Goal: Task Accomplishment & Management: Complete application form

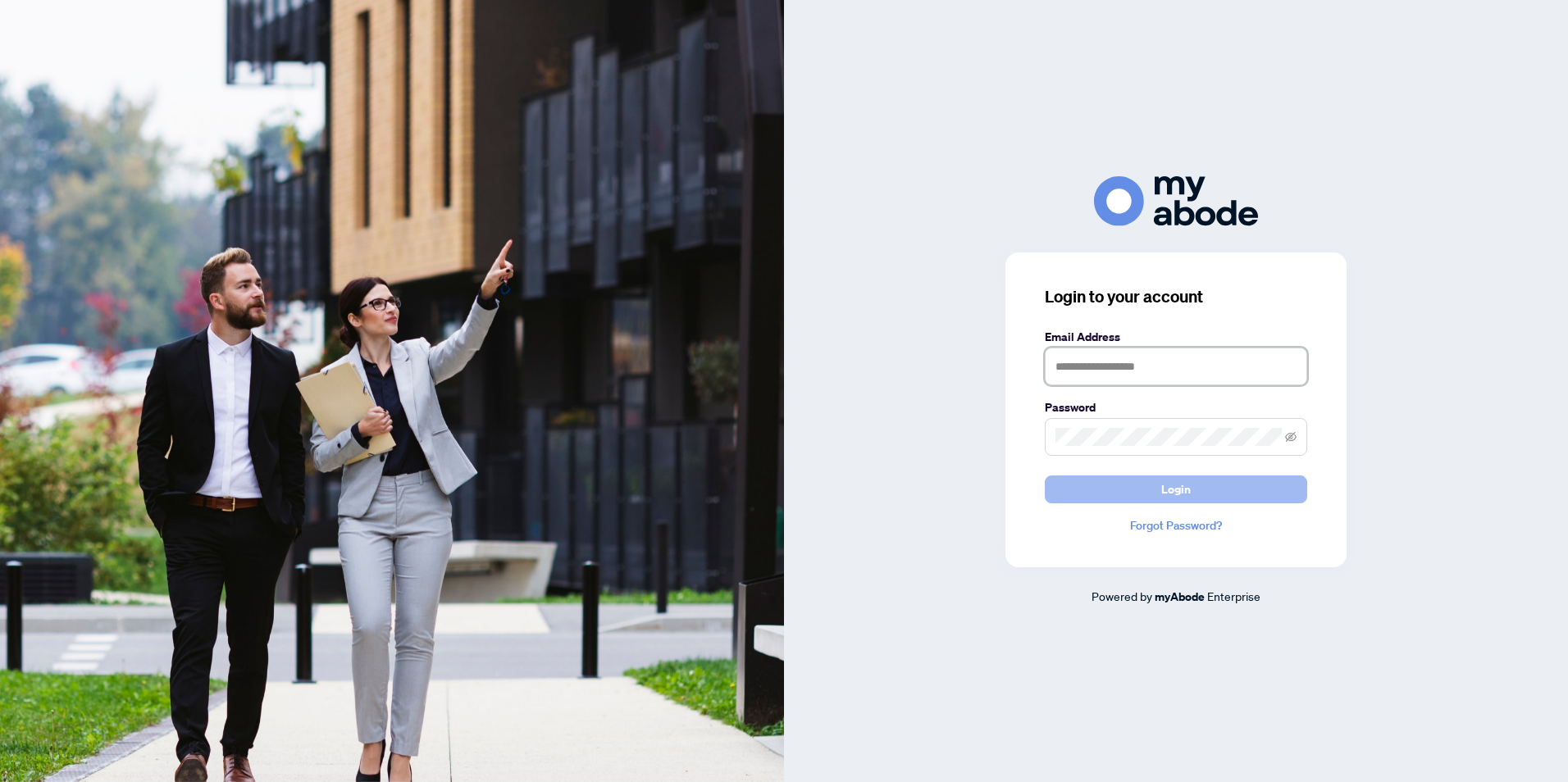
type input "**********"
click at [1187, 493] on span "Login" at bounding box center [1175, 490] width 29 height 27
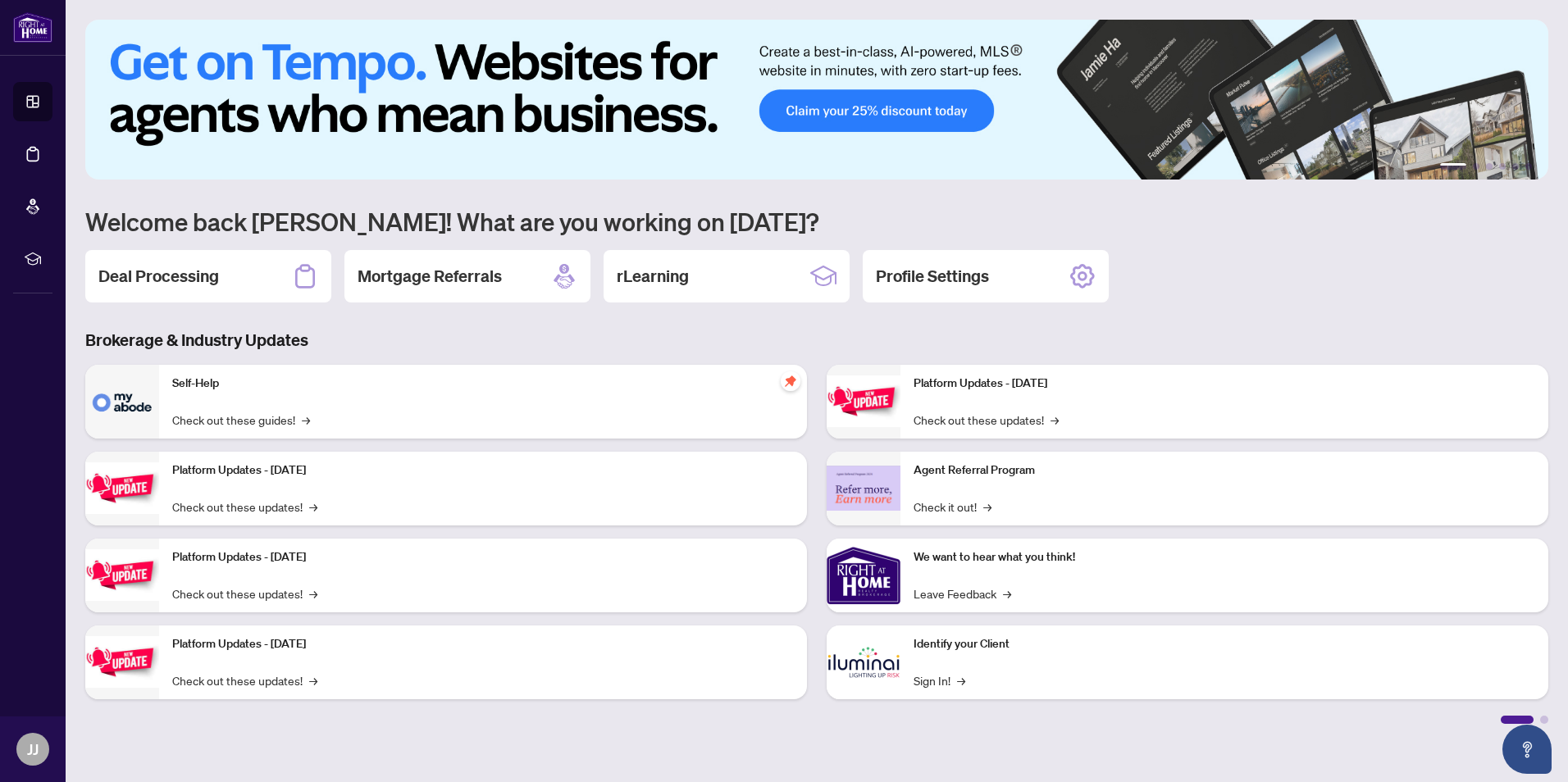
click at [228, 276] on div "Deal Processing" at bounding box center [207, 276] width 246 height 52
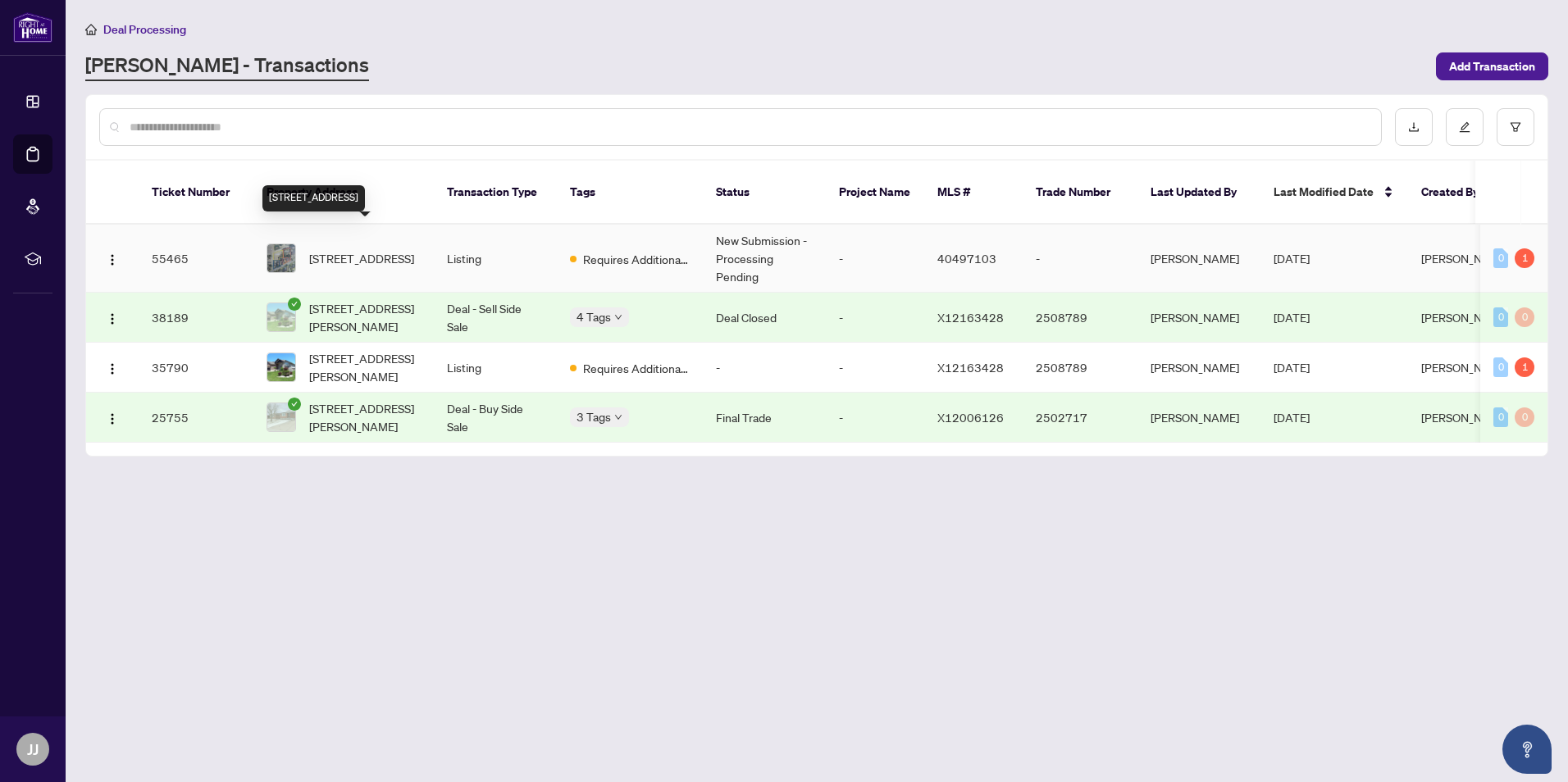
click at [350, 250] on span "278 Vine Street, St. Catharines, ON L2M 7Z4, Canada" at bounding box center [362, 258] width 105 height 18
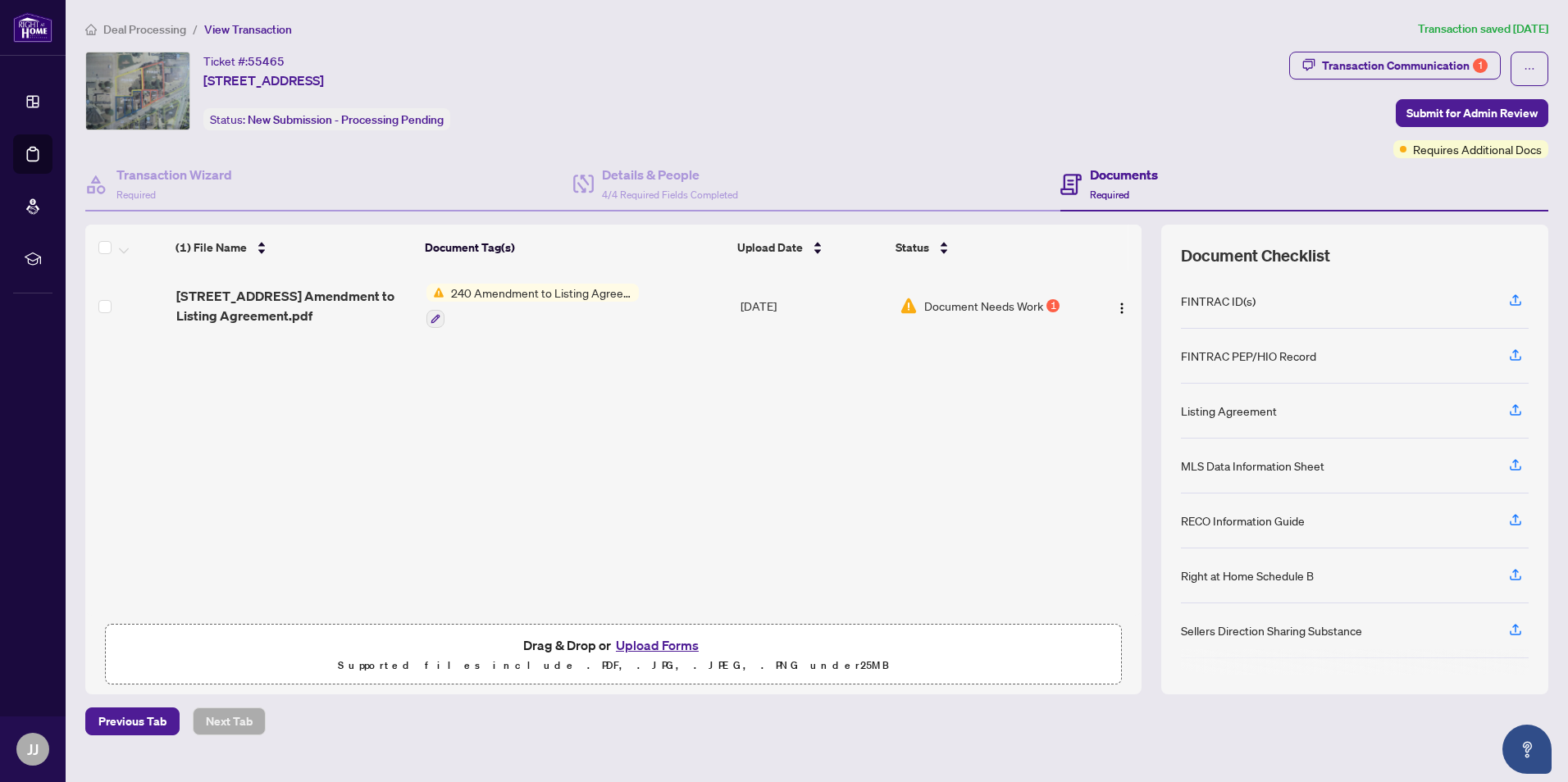
click at [670, 643] on button "Upload Forms" at bounding box center [658, 645] width 93 height 21
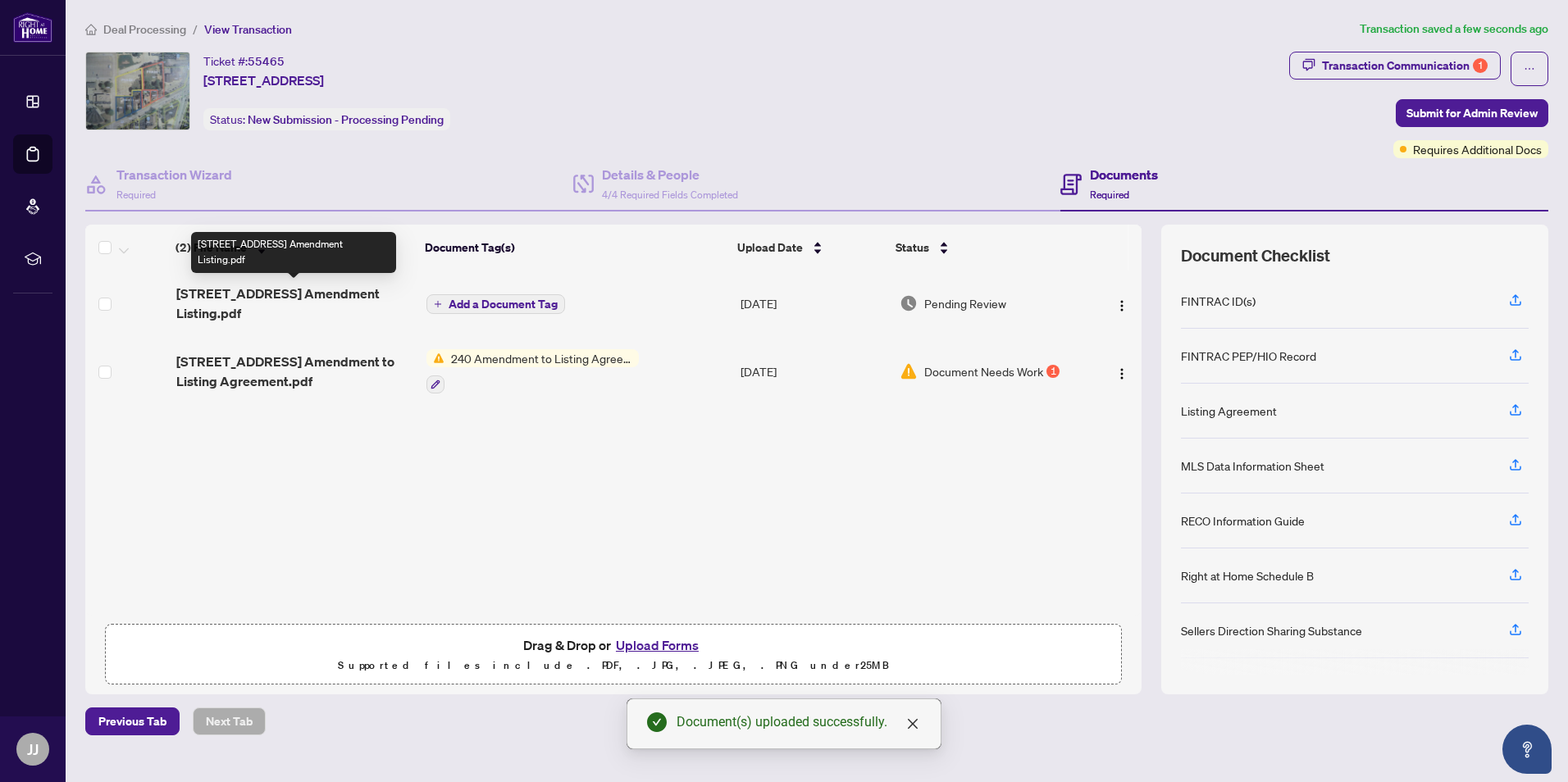
click at [291, 290] on span "278 Vine Street FORM 240 Amendment Listing.pdf" at bounding box center [295, 304] width 237 height 39
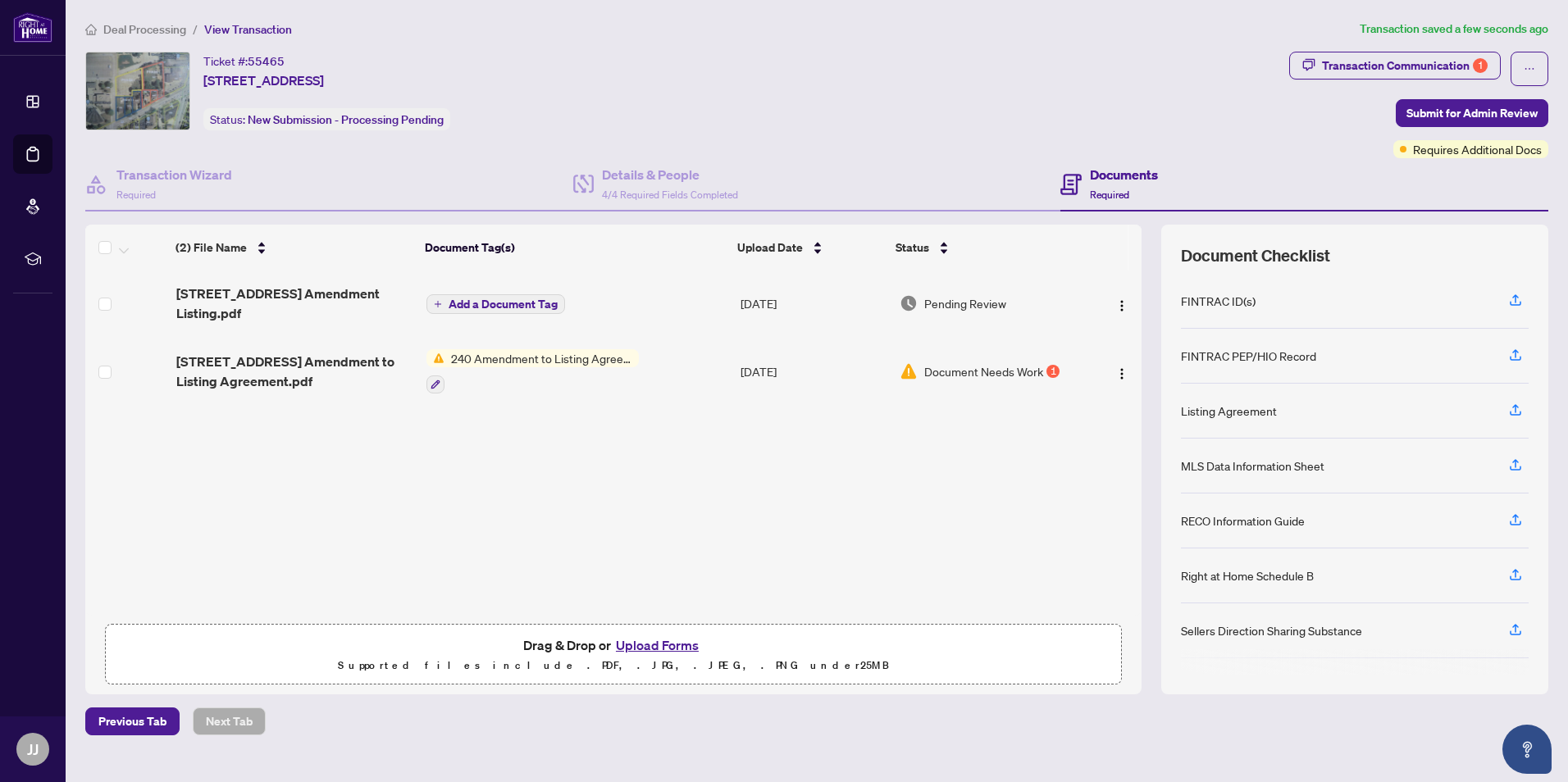
click at [484, 302] on span "Add a Document Tag" at bounding box center [502, 304] width 109 height 11
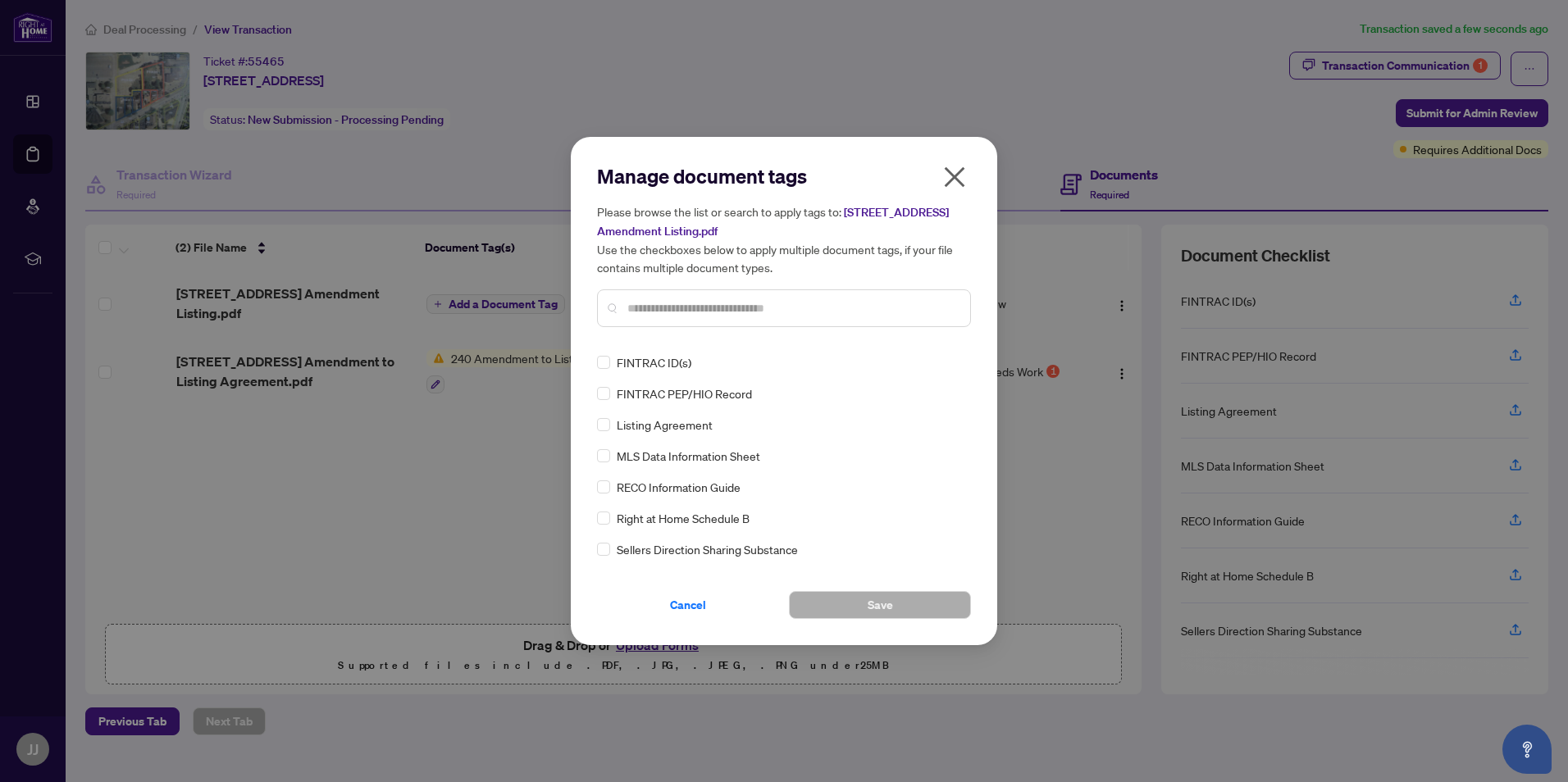
click at [670, 310] on input "text" at bounding box center [792, 308] width 329 height 18
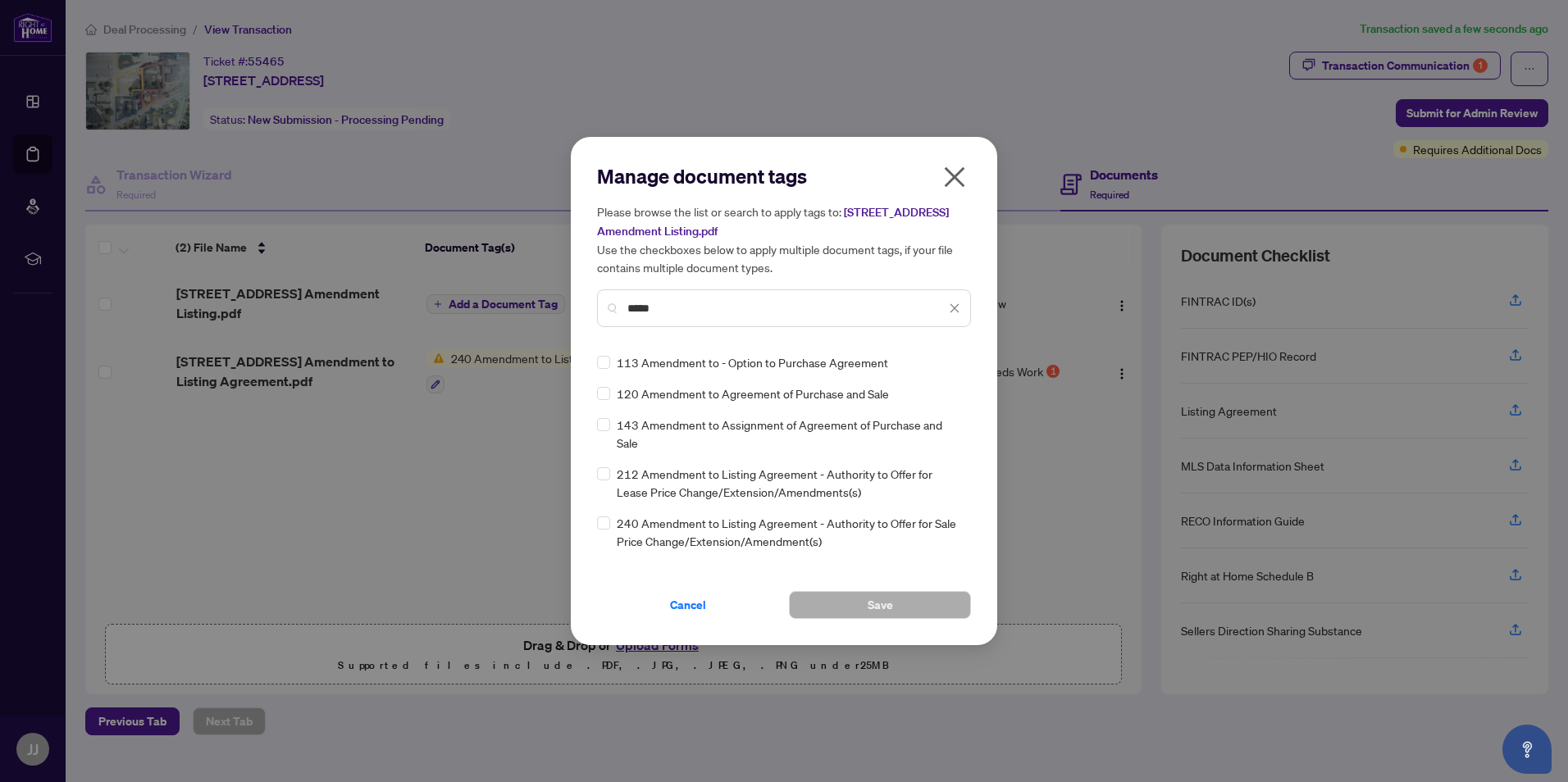
type input "*****"
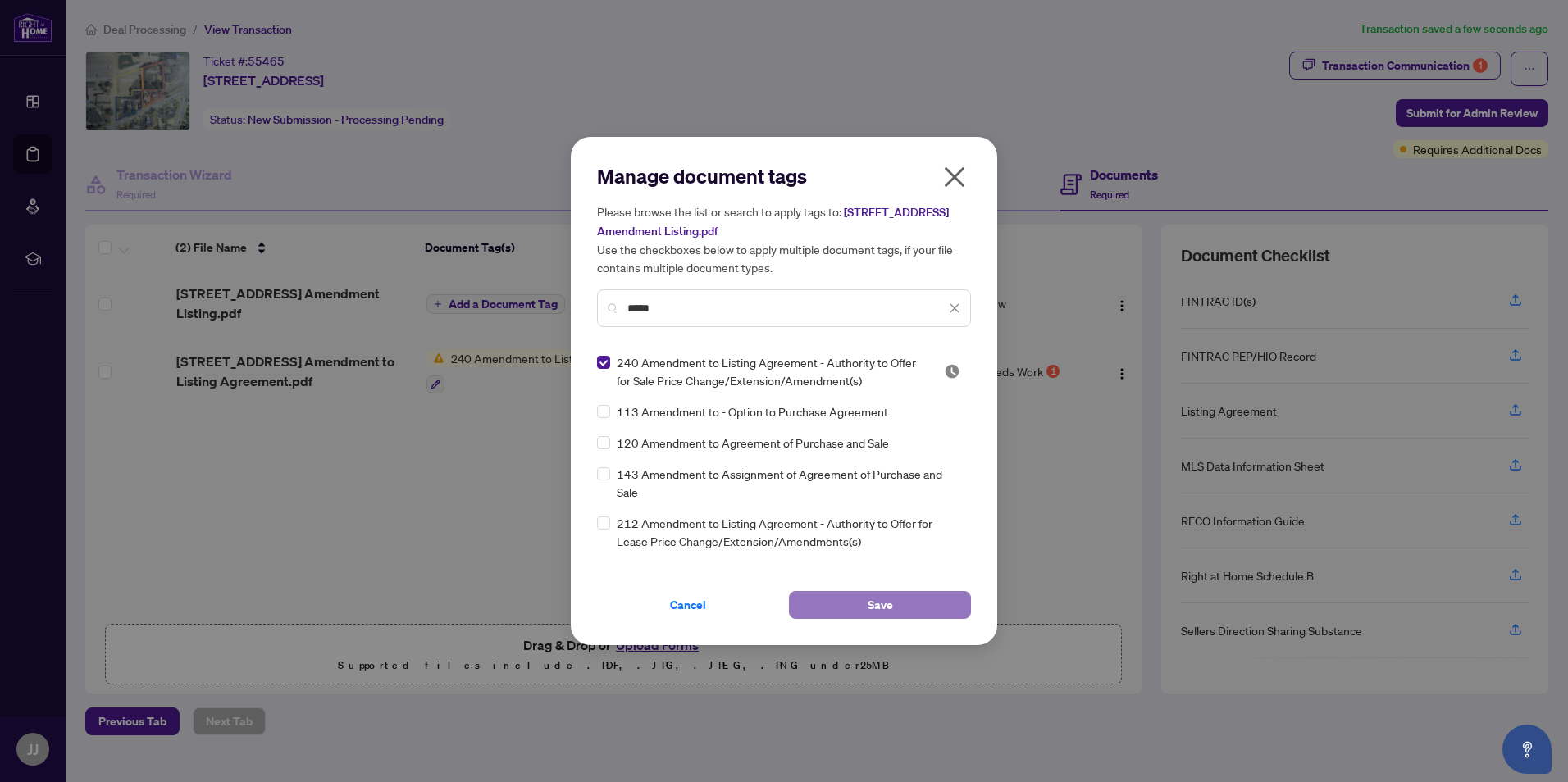
click at [868, 608] on span "Save" at bounding box center [880, 605] width 26 height 27
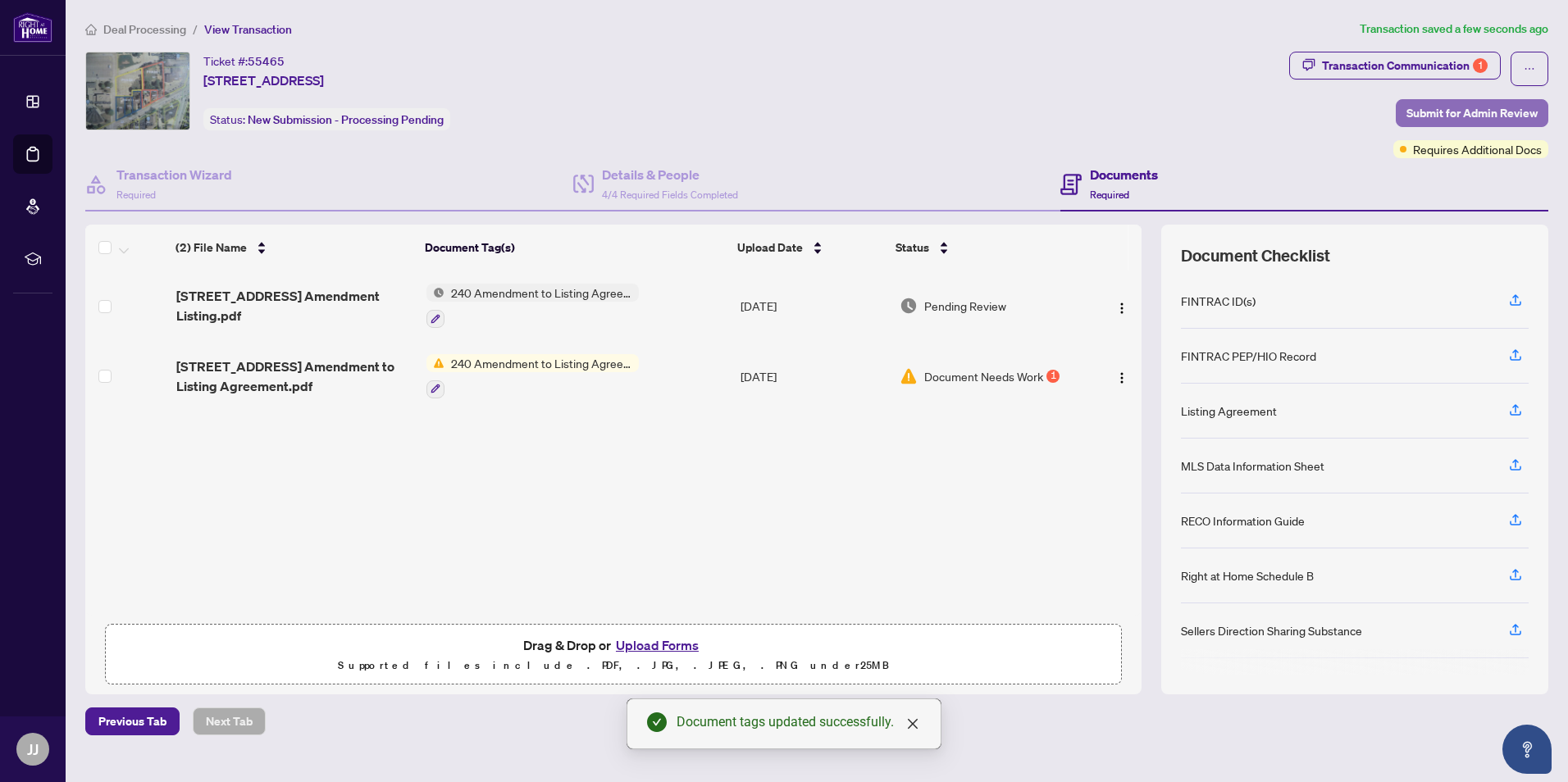
click at [1468, 111] on span "Submit for Admin Review" at bounding box center [1471, 113] width 131 height 27
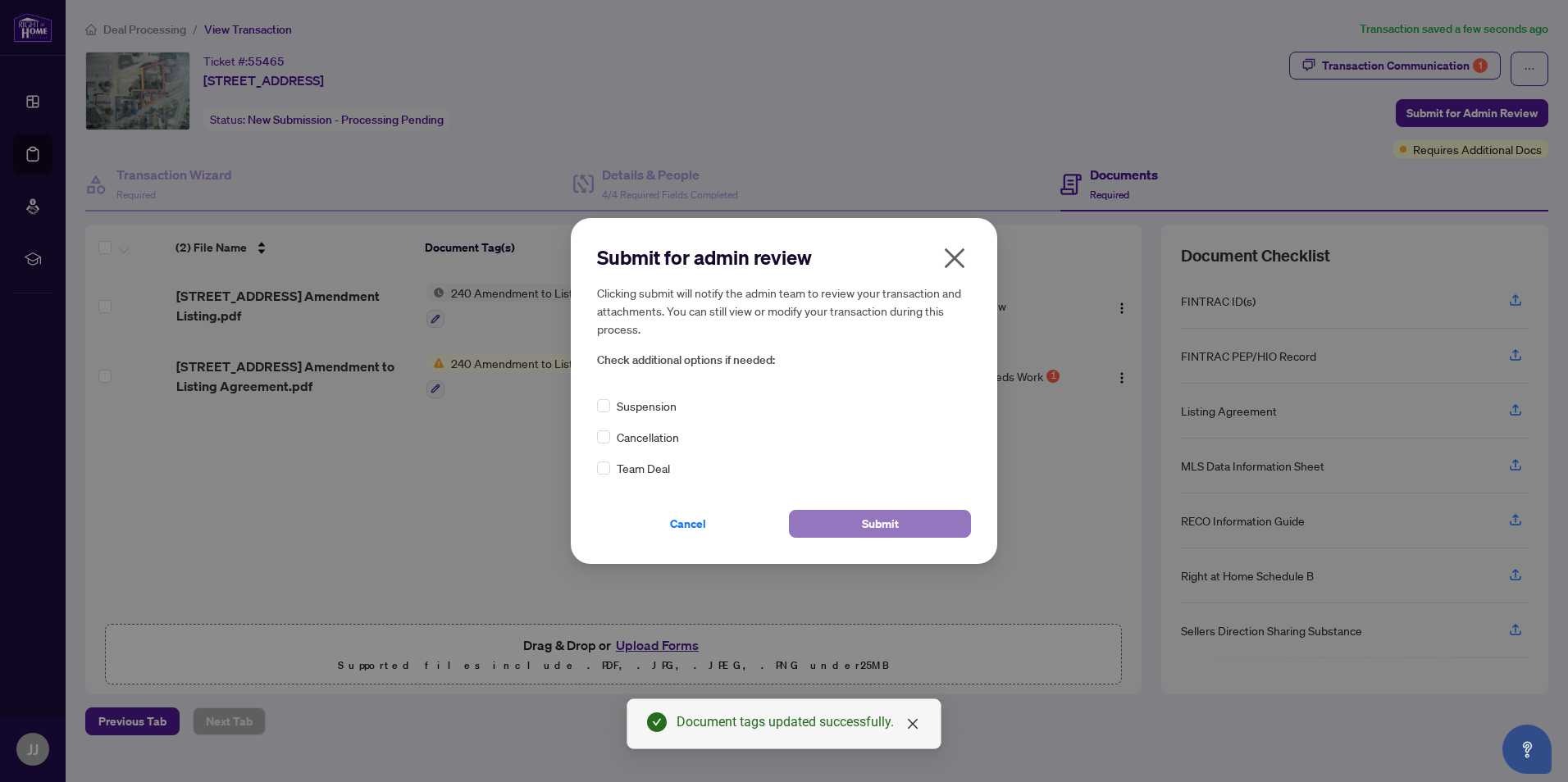
click at [892, 524] on span "Submit" at bounding box center [880, 524] width 37 height 27
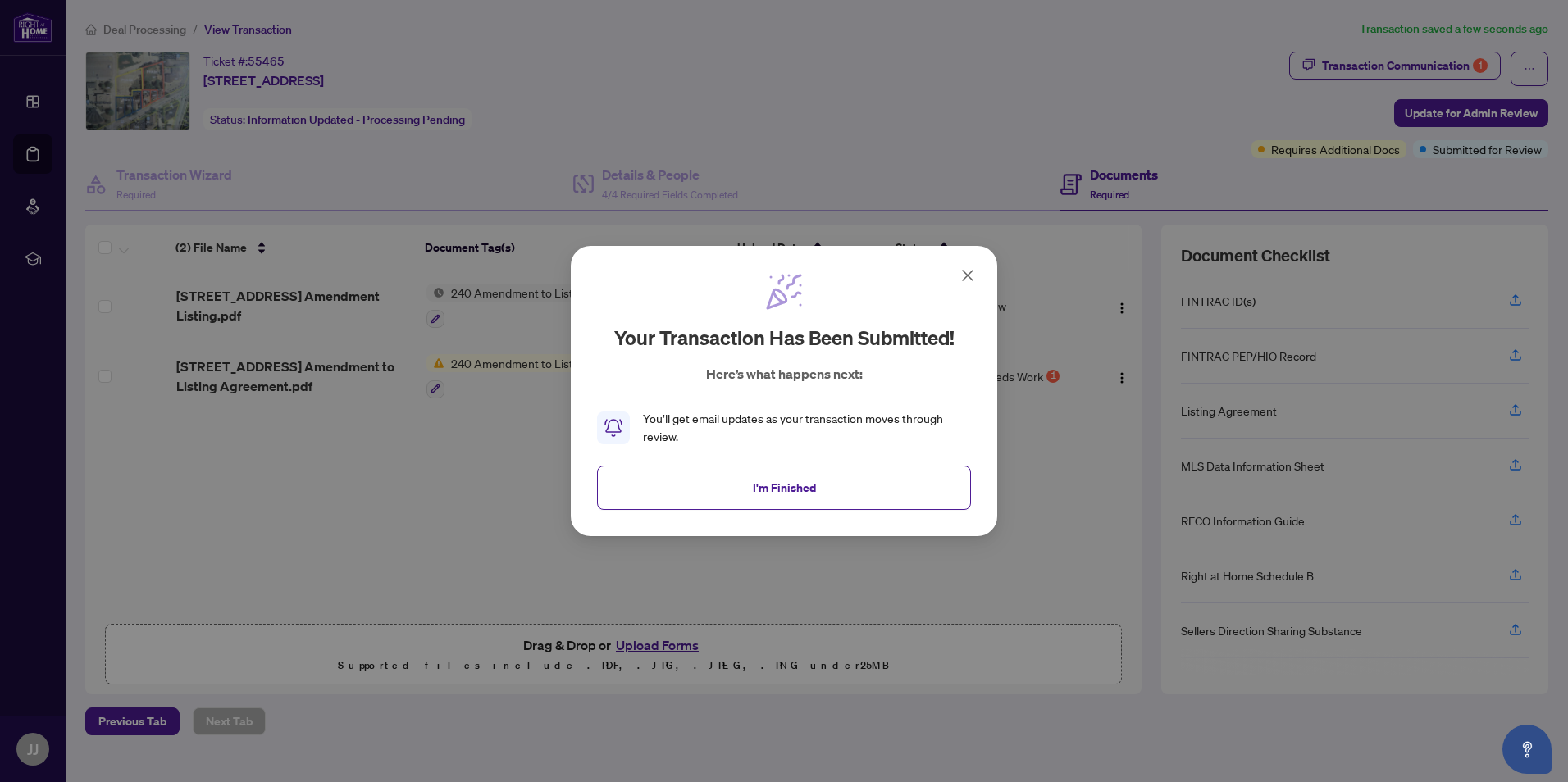
click at [749, 484] on button "I'm Finished" at bounding box center [784, 488] width 374 height 45
